Goal: Ask a question

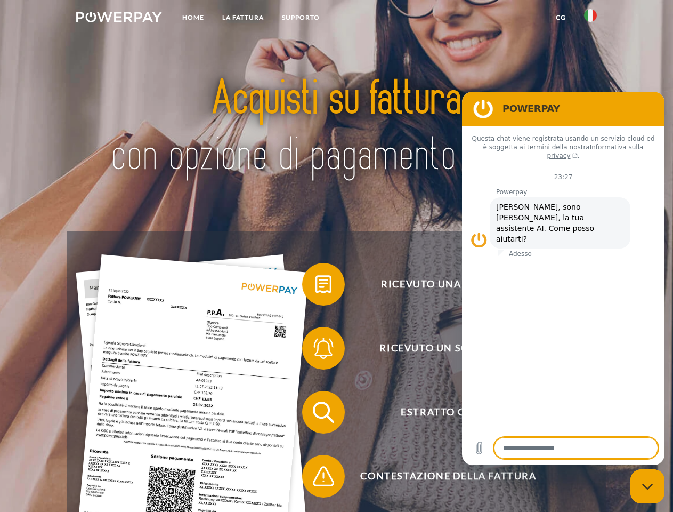
click at [119, 19] on img at bounding box center [119, 17] width 86 height 11
click at [591, 19] on img at bounding box center [590, 15] width 13 height 13
click at [561, 18] on link "CG" at bounding box center [561, 17] width 28 height 19
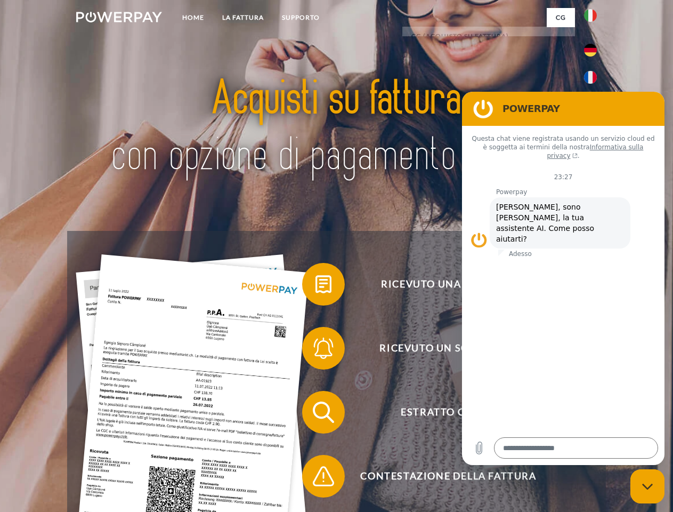
click at [316, 286] on span at bounding box center [307, 284] width 53 height 53
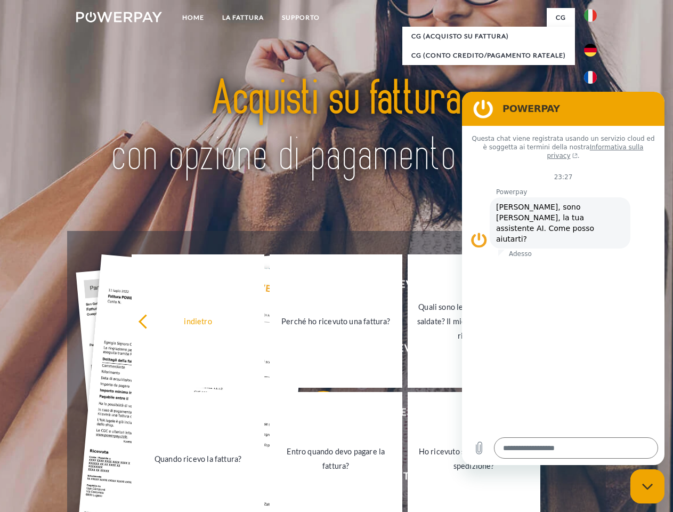
click at [316, 414] on link "Entro quando devo pagare la fattura?" at bounding box center [336, 458] width 133 height 133
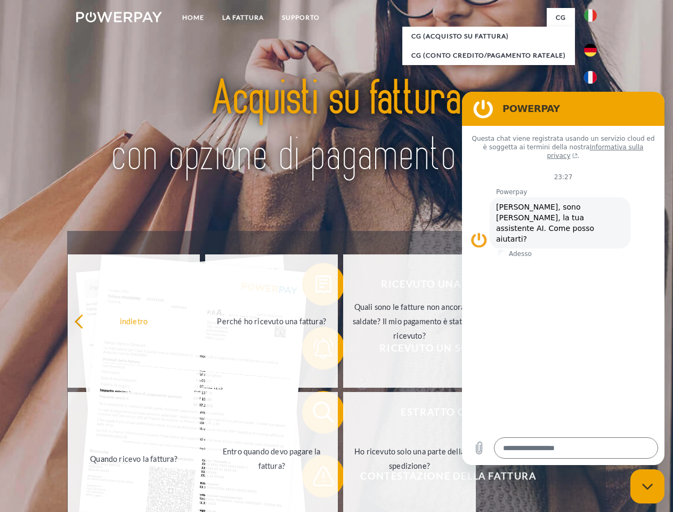
click at [316, 478] on span at bounding box center [307, 475] width 53 height 53
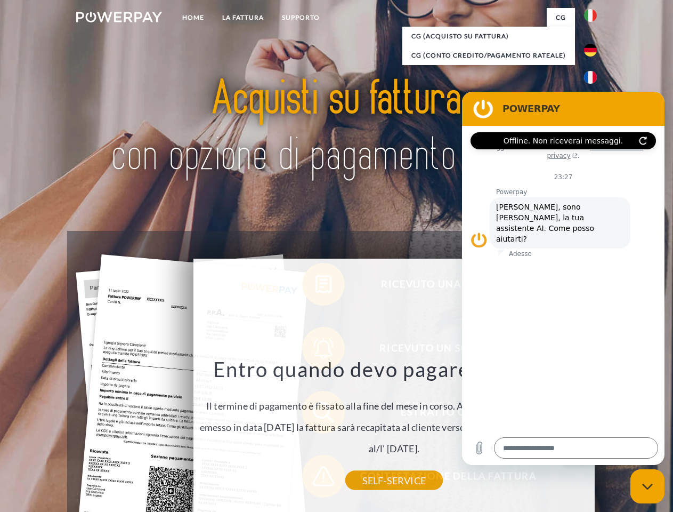
click at [648, 486] on icon "Chiudi la finestra di messaggistica" at bounding box center [648, 486] width 11 height 7
type textarea "*"
